Goal: Transaction & Acquisition: Purchase product/service

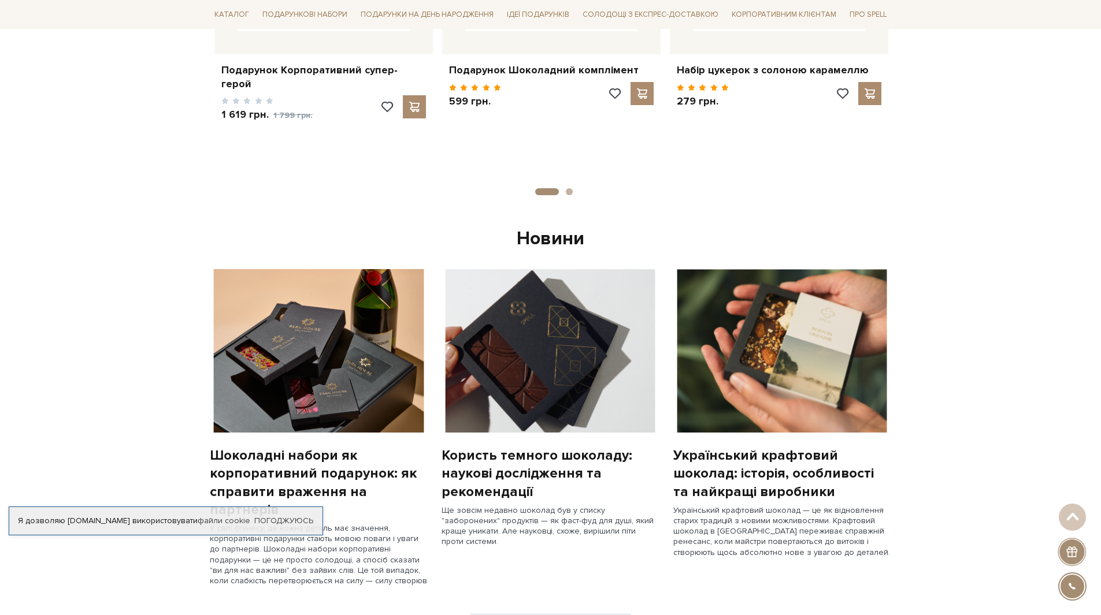
scroll to position [693, 0]
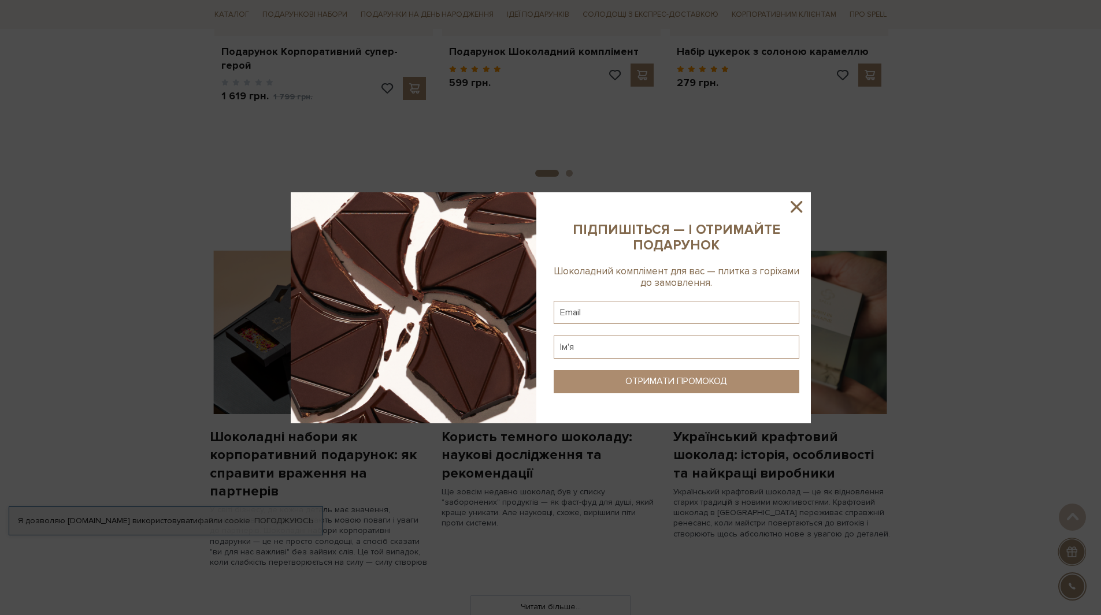
click at [798, 205] on icon at bounding box center [796, 207] width 12 height 12
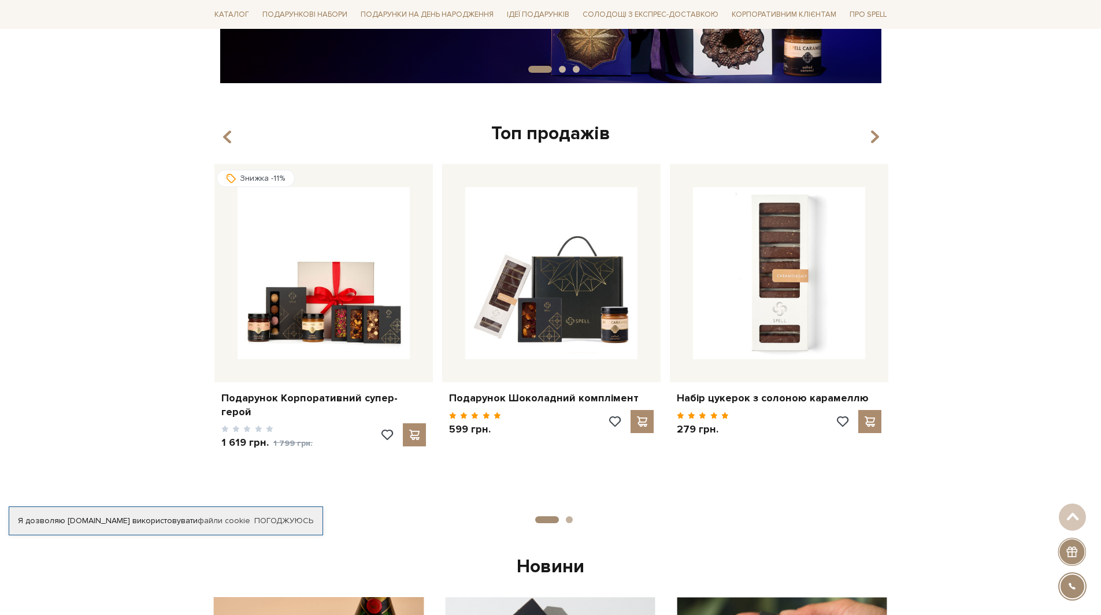
scroll to position [289, 0]
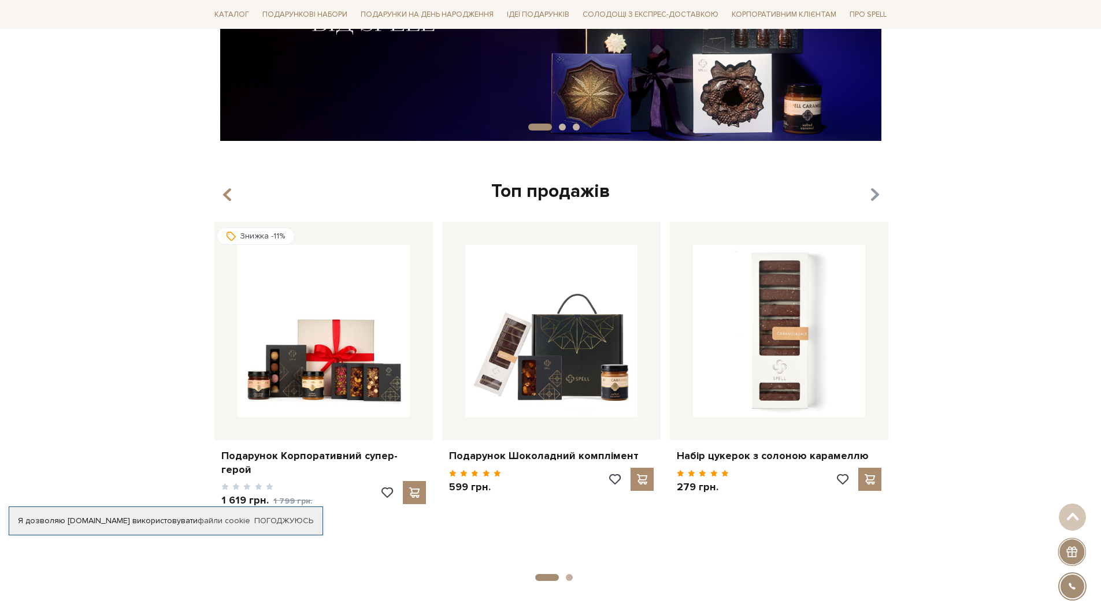
click at [871, 197] on icon "button" at bounding box center [874, 195] width 10 height 20
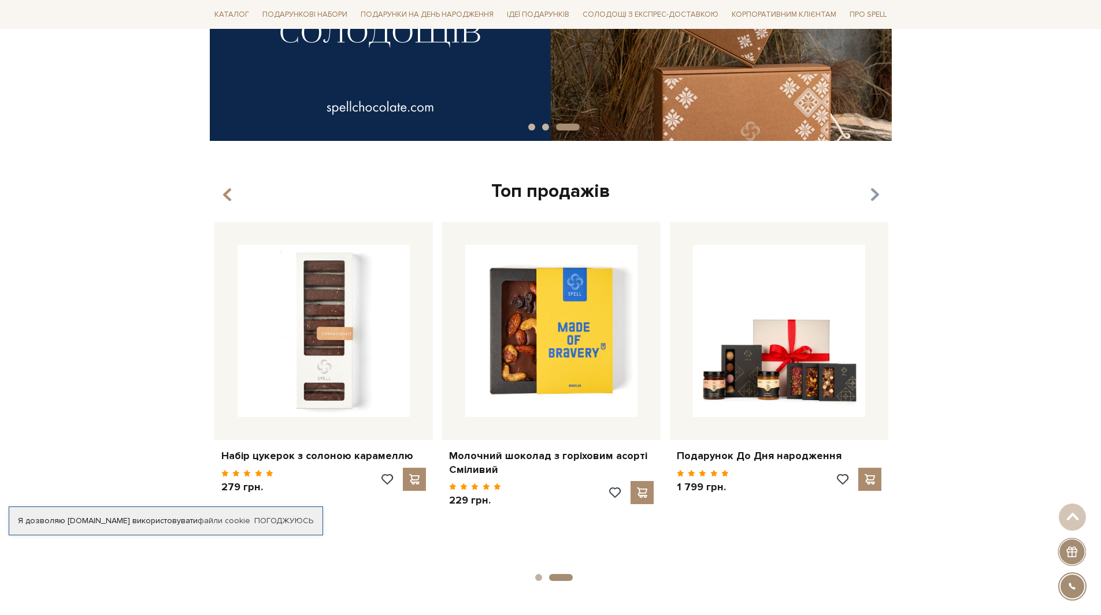
click at [871, 197] on icon "button" at bounding box center [874, 195] width 10 height 20
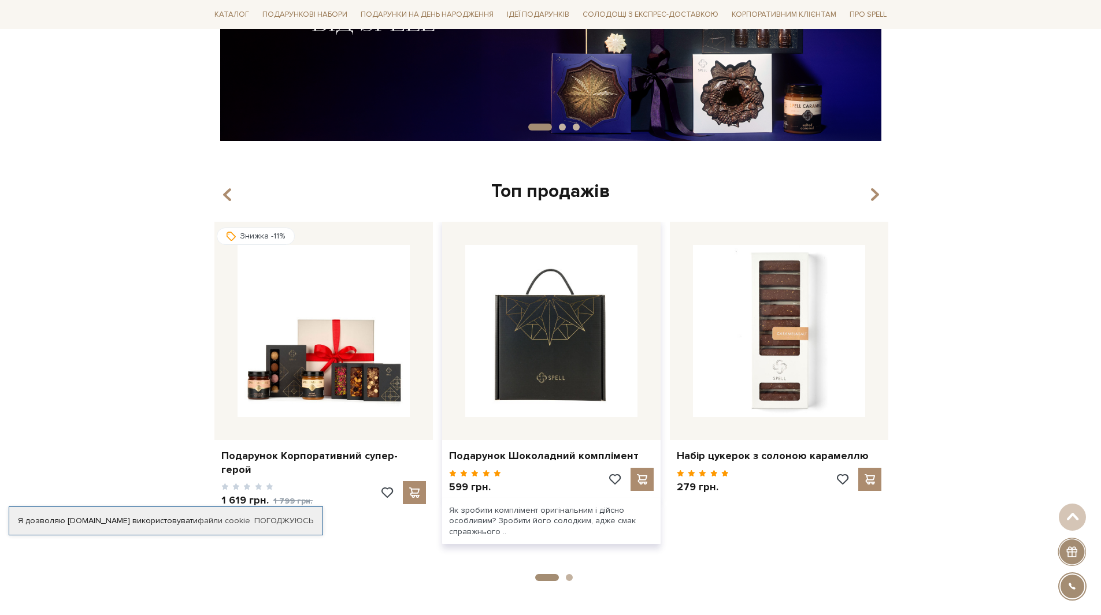
click at [553, 387] on img at bounding box center [551, 331] width 172 height 172
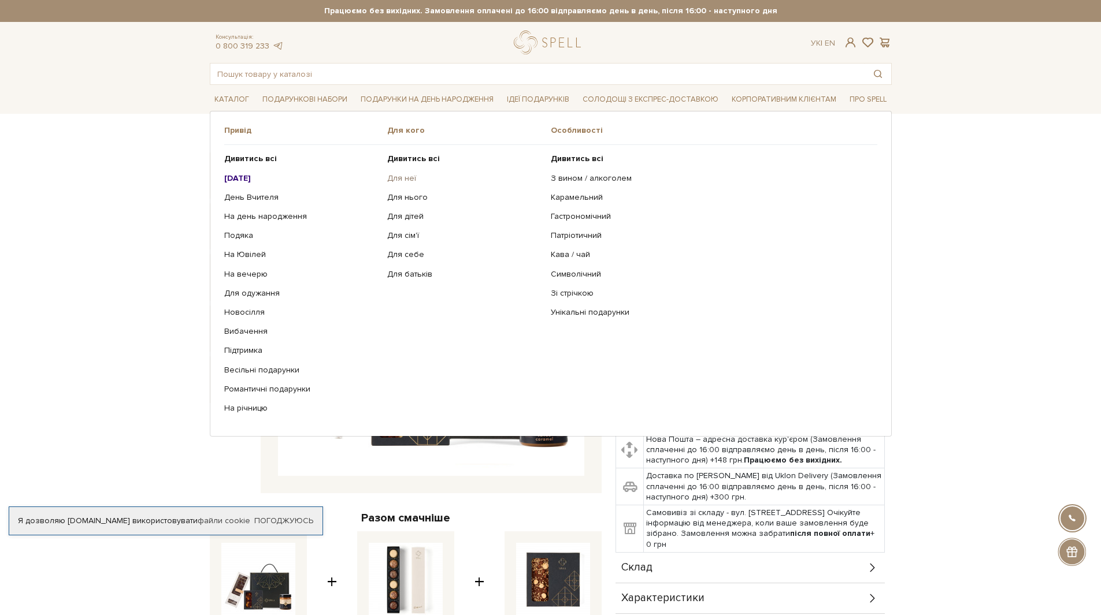
click at [400, 177] on link "Для неї" at bounding box center [464, 178] width 155 height 10
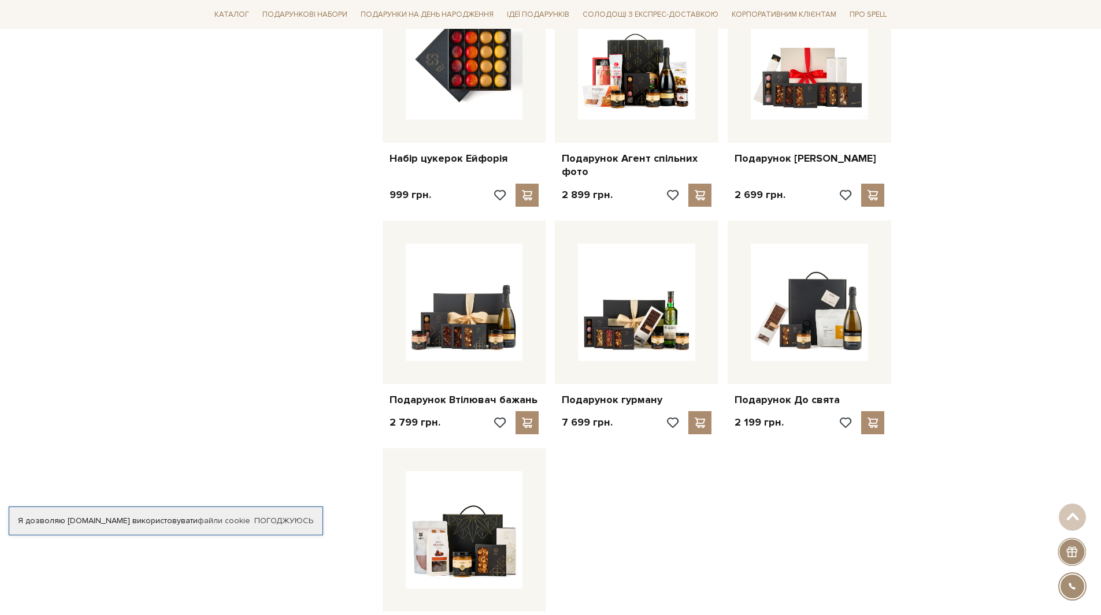
scroll to position [1040, 0]
